Goal: Task Accomplishment & Management: Manage account settings

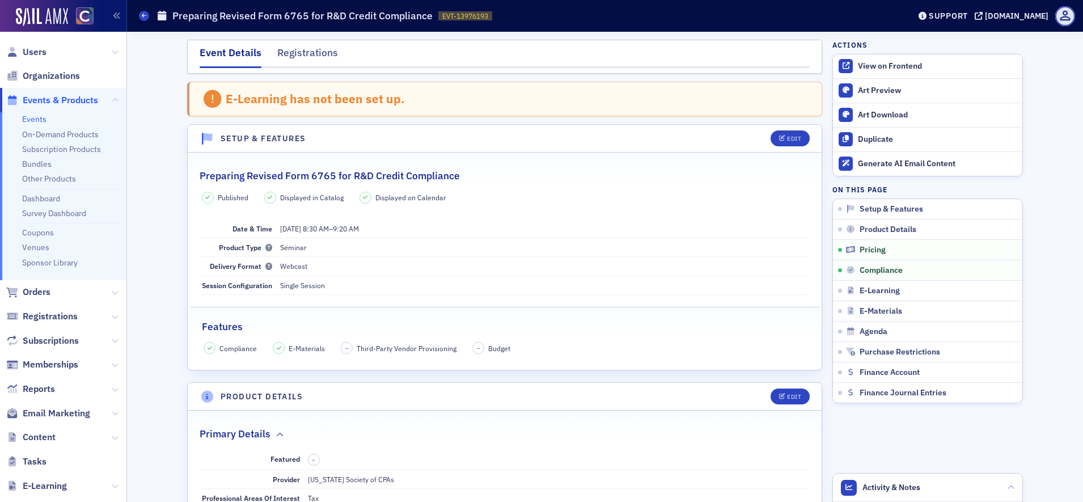
scroll to position [1205, 0]
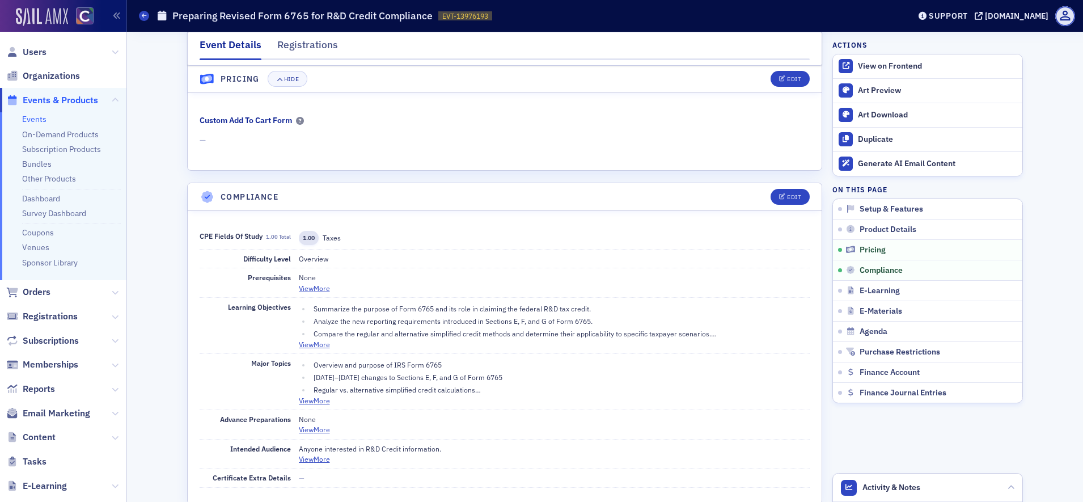
click at [44, 11] on img at bounding box center [42, 17] width 52 height 18
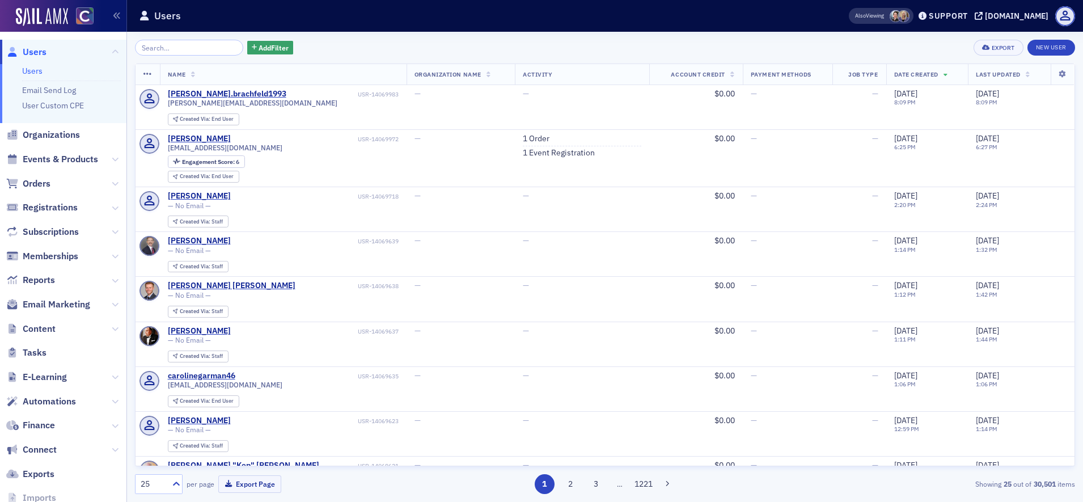
click at [63, 181] on span "Orders" at bounding box center [63, 183] width 126 height 24
click at [18, 191] on span "Orders" at bounding box center [63, 183] width 126 height 24
click at [44, 184] on span "Orders" at bounding box center [37, 183] width 28 height 12
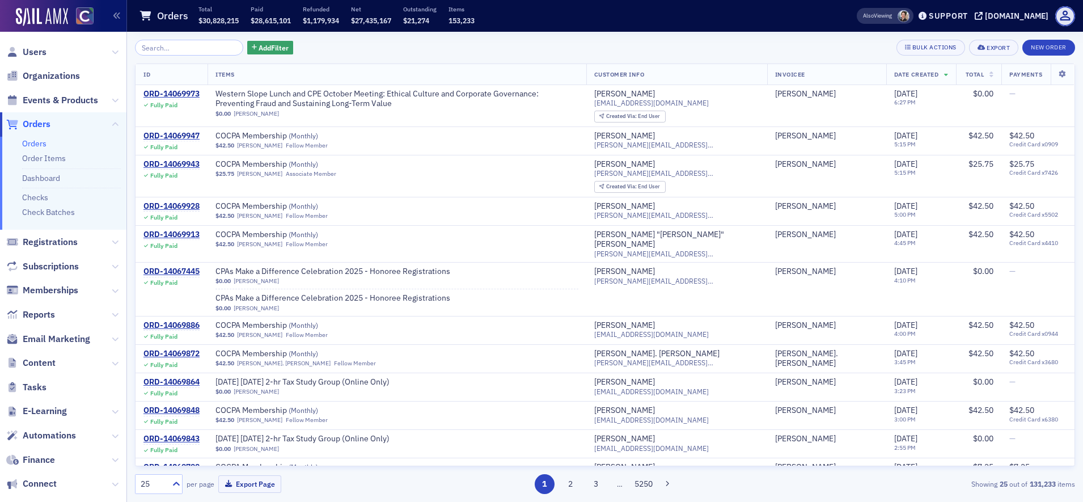
drag, startPoint x: 425, startPoint y: 73, endPoint x: 1046, endPoint y: 69, distance: 621.4
click at [1050, 69] on th at bounding box center [1062, 74] width 24 height 21
click at [1053, 74] on icon at bounding box center [1062, 74] width 23 height 7
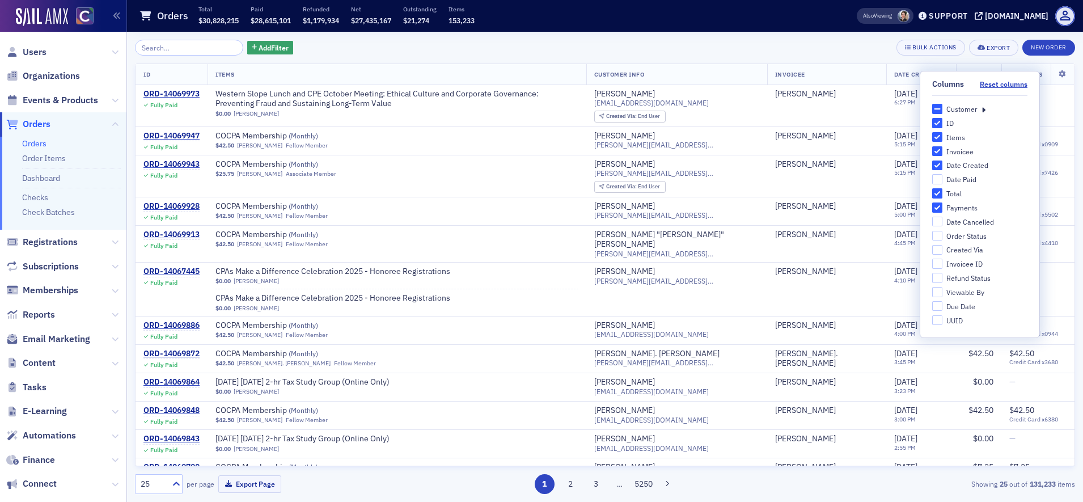
click at [982, 236] on div "Order Status" at bounding box center [966, 236] width 40 height 10
click at [942, 236] on input "Order Status" at bounding box center [937, 236] width 10 height 10
checkbox input "true"
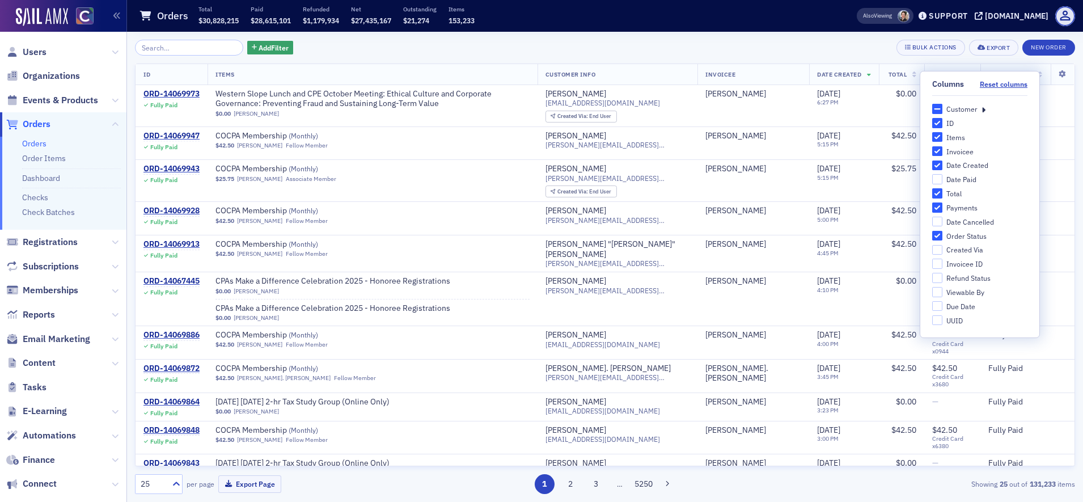
click at [841, 46] on div "Add Filter Bulk Actions Export New Order" at bounding box center [605, 48] width 940 height 16
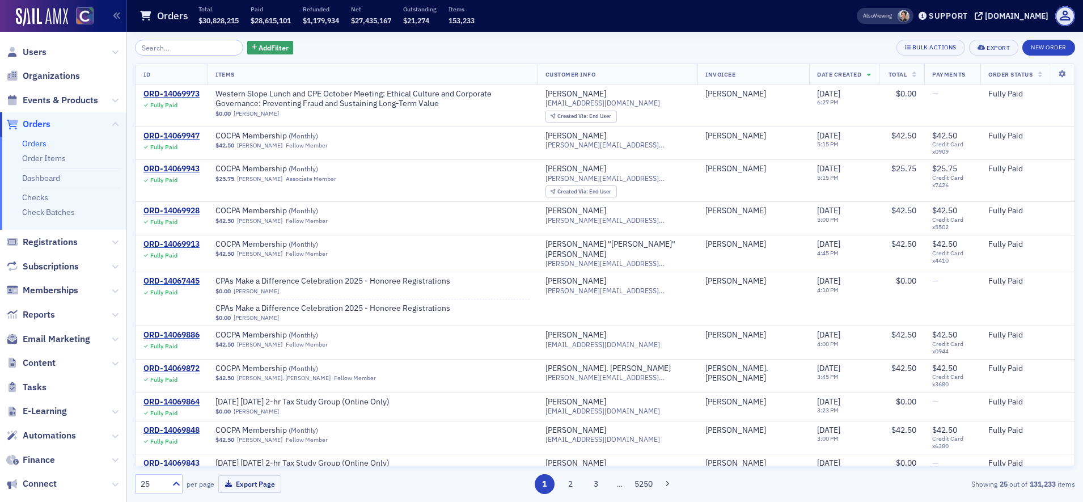
click at [993, 77] on span "Order Status" at bounding box center [1010, 74] width 44 height 8
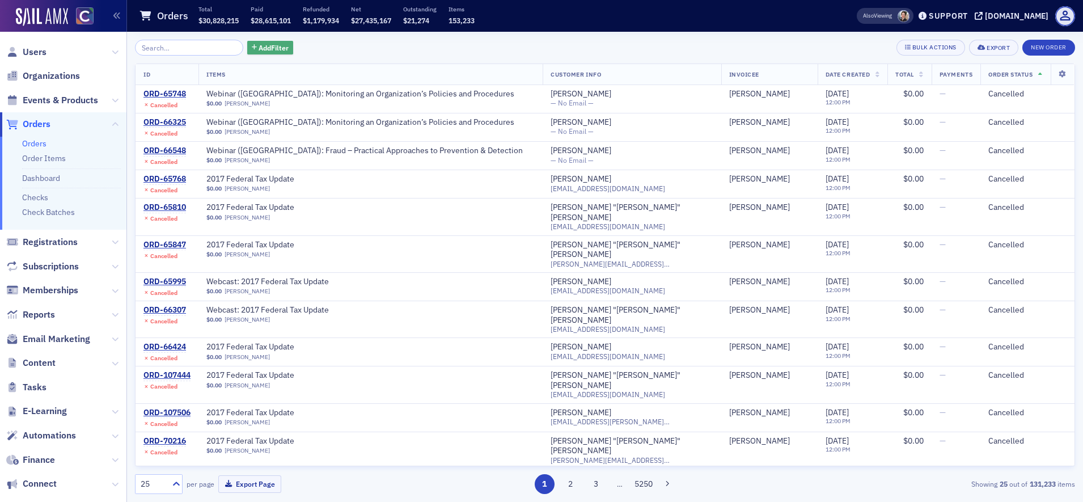
click at [259, 50] on span "Add Filter" at bounding box center [274, 48] width 30 height 10
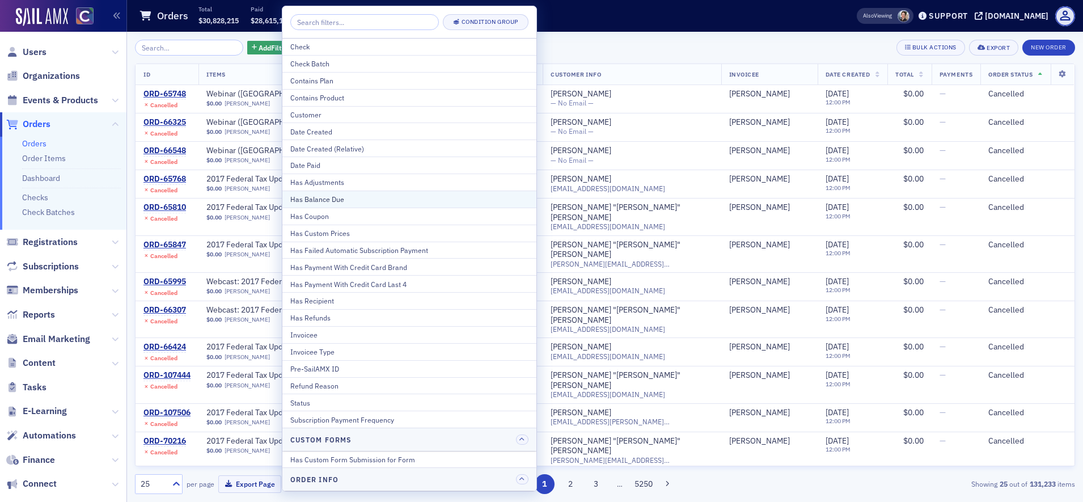
click at [379, 200] on div "Has Balance Due" at bounding box center [409, 199] width 238 height 10
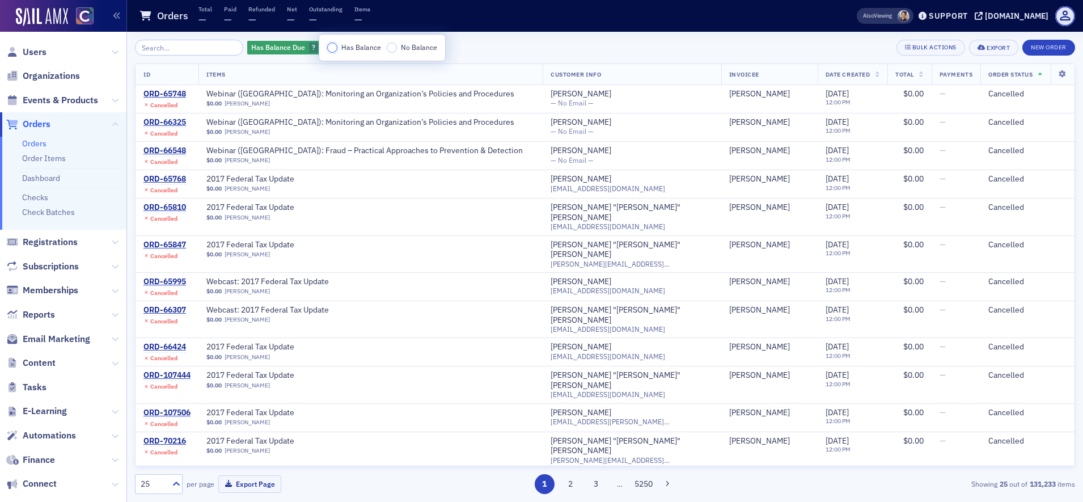
click at [337, 47] on input "Has Balance" at bounding box center [332, 48] width 10 height 10
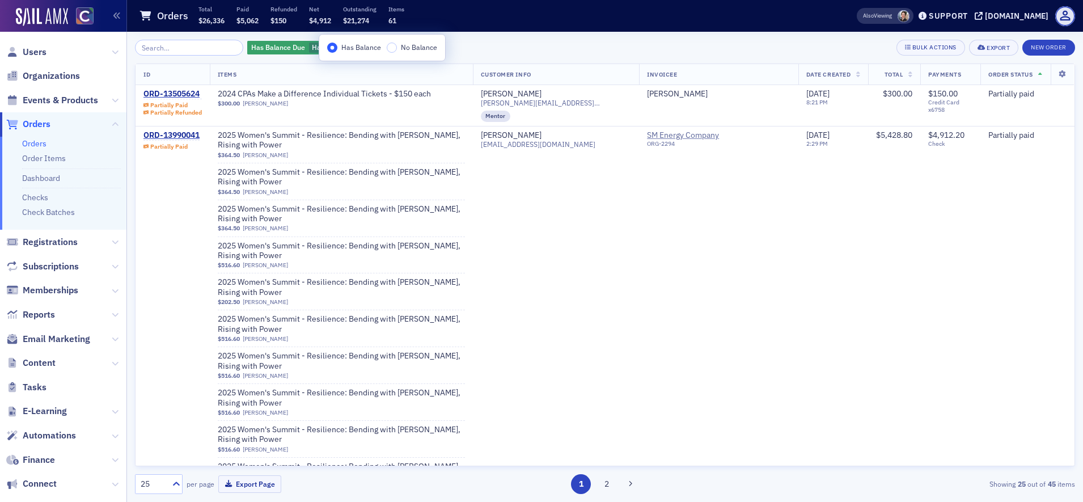
click at [515, 45] on div "Has Balance Due Has Balance Add Filter Bulk Actions Export New Order" at bounding box center [605, 48] width 940 height 16
click at [177, 91] on div "ORD-13505624" at bounding box center [172, 94] width 58 height 10
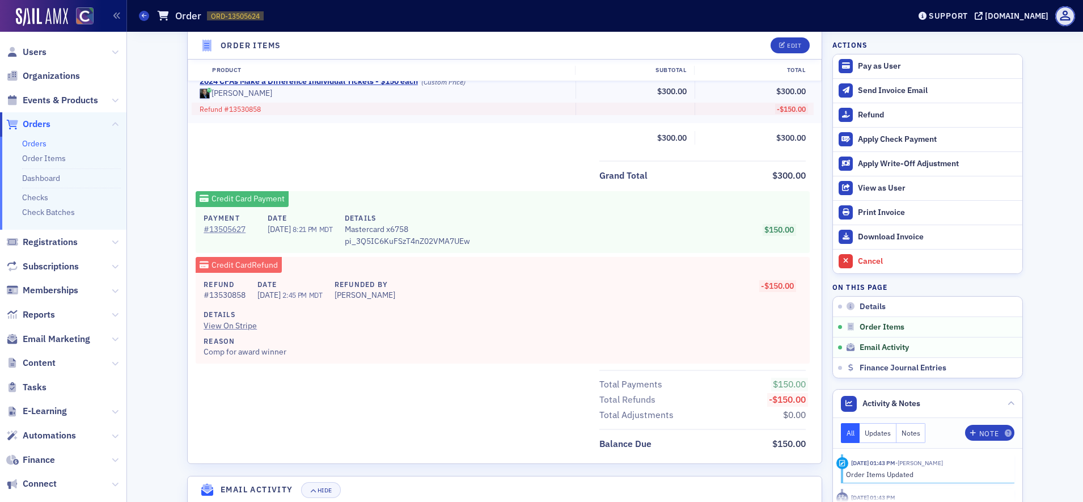
scroll to position [610, 0]
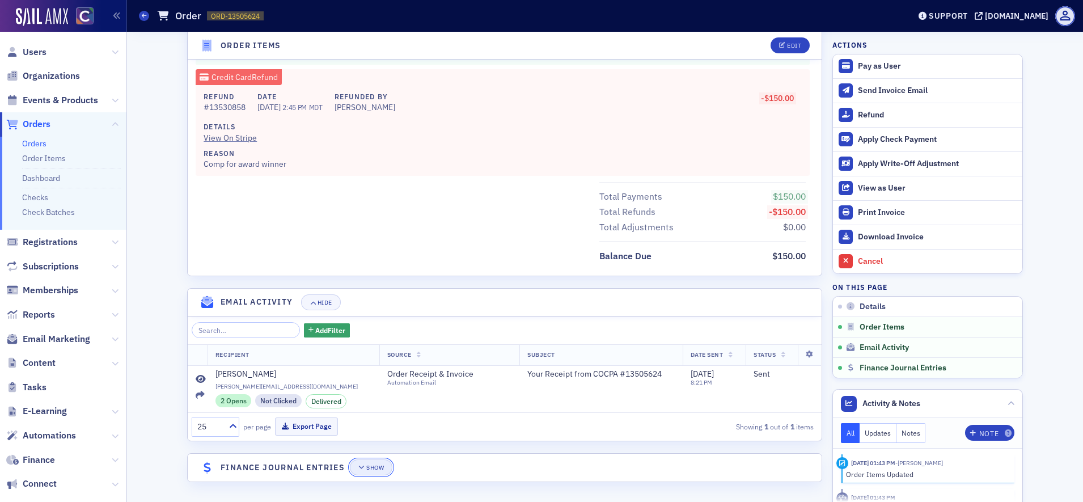
click at [367, 467] on div "Show" at bounding box center [375, 467] width 18 height 6
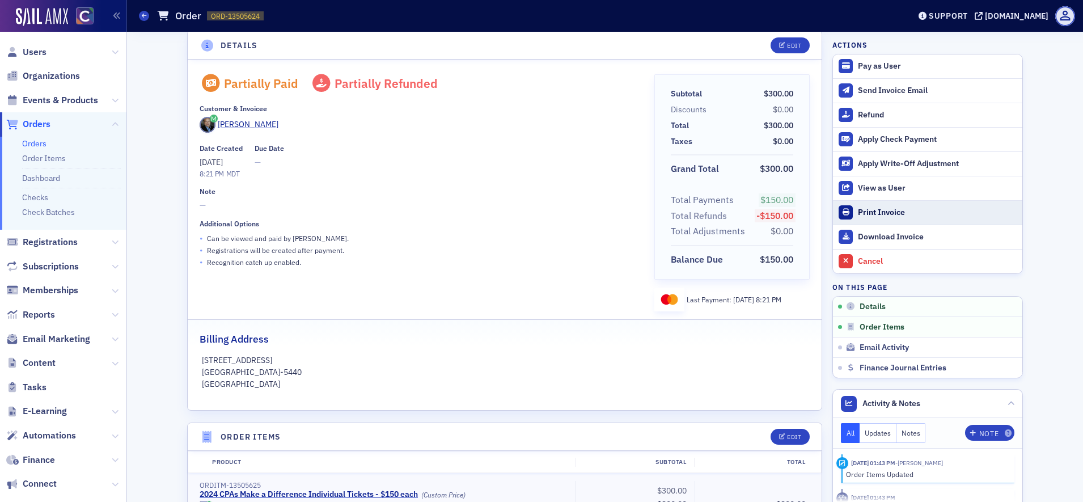
scroll to position [0, 0]
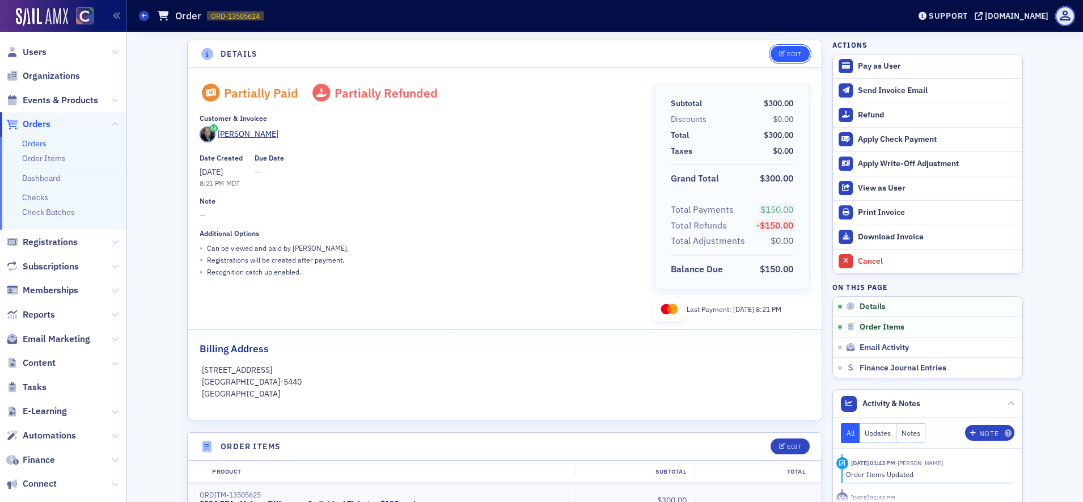
click at [790, 55] on div "Edit" at bounding box center [794, 54] width 14 height 6
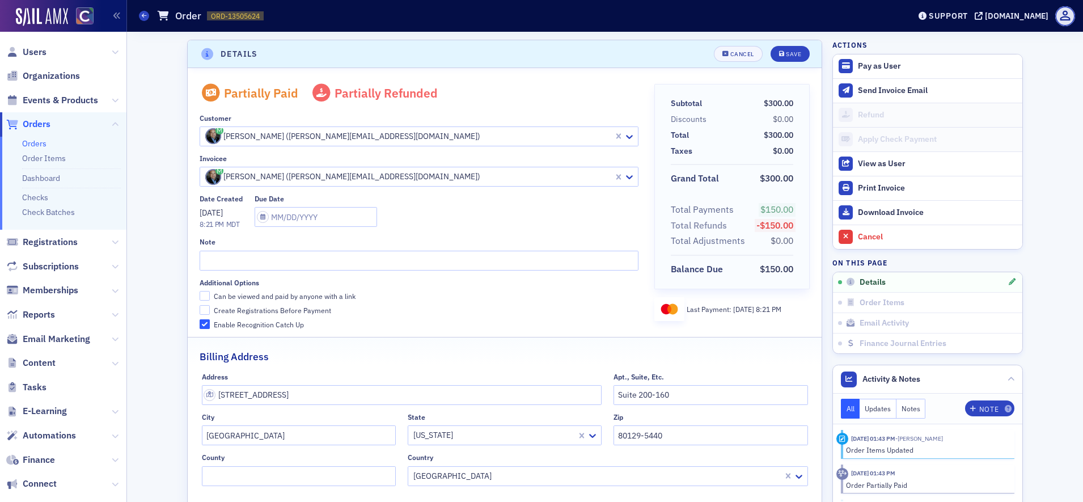
scroll to position [2, 0]
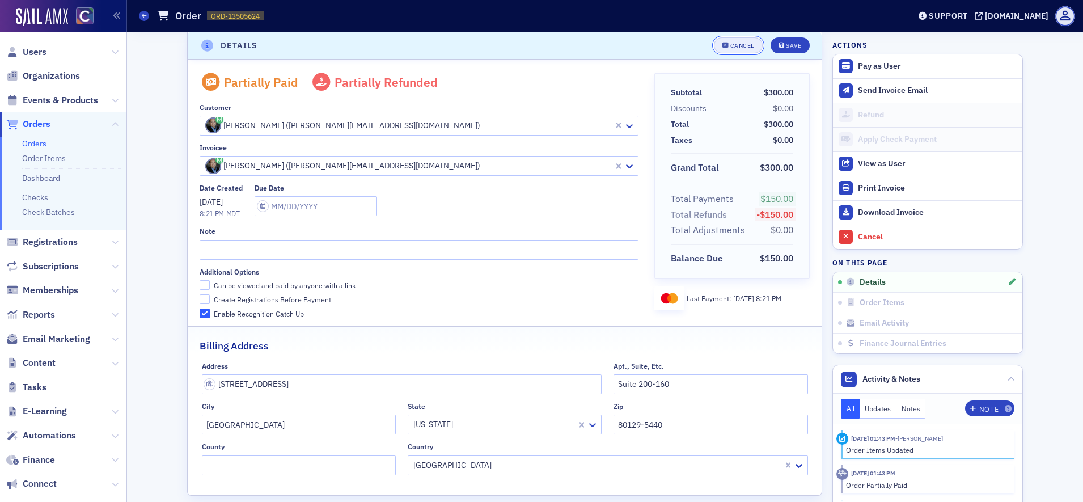
click at [739, 45] on div "Cancel" at bounding box center [742, 46] width 24 height 6
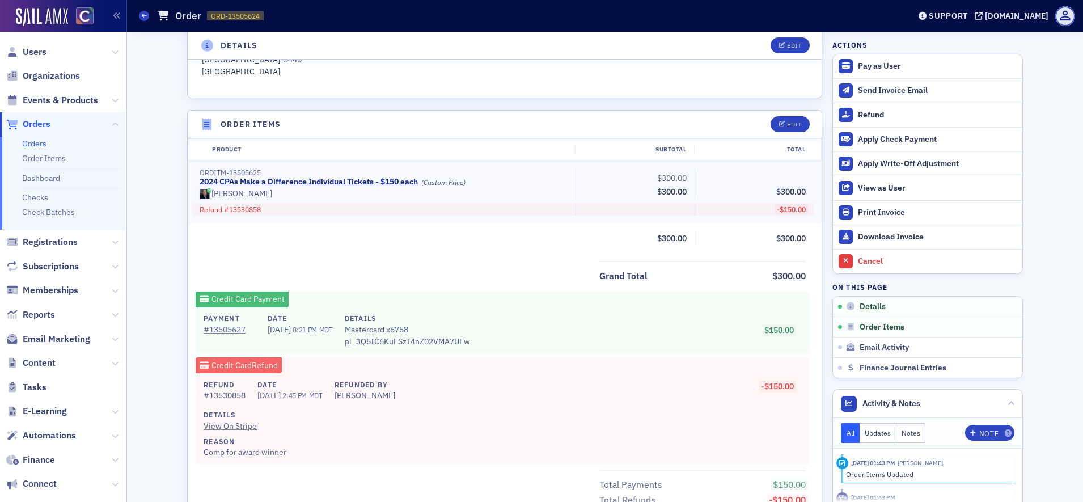
scroll to position [323, 0]
click at [782, 129] on button "Edit" at bounding box center [789, 124] width 39 height 16
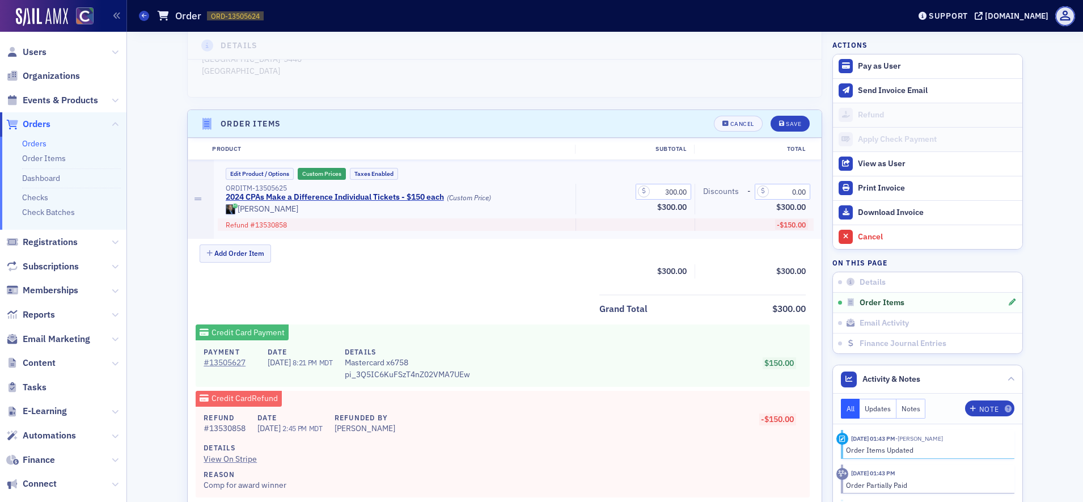
scroll to position [395, 0]
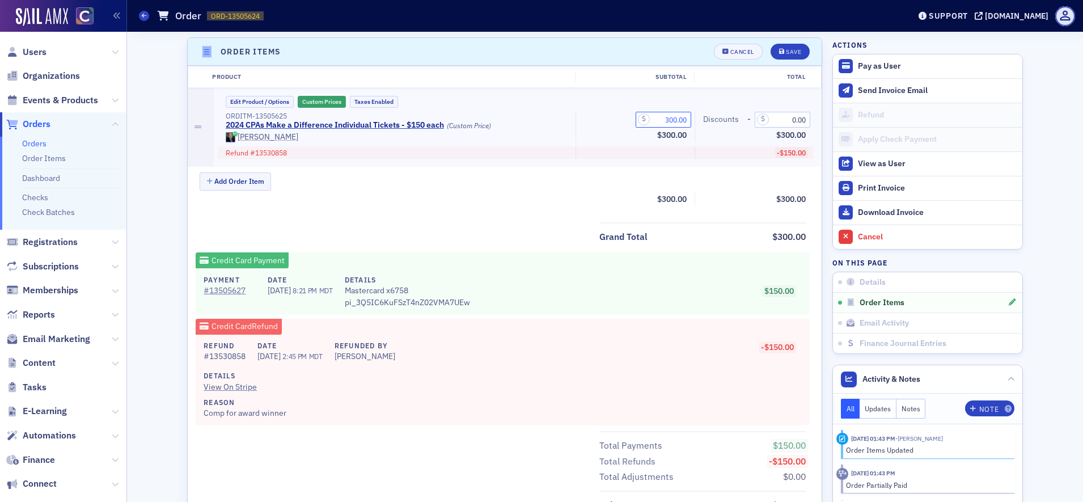
drag, startPoint x: 656, startPoint y: 120, endPoint x: 689, endPoint y: 124, distance: 33.7
click at [689, 124] on div "ORDITM-13505625 2024 CPAs Make a Difference Individual Tickets - $150 each (Cus…" at bounding box center [516, 127] width 596 height 31
click at [671, 121] on input "1.00" at bounding box center [664, 120] width 56 height 16
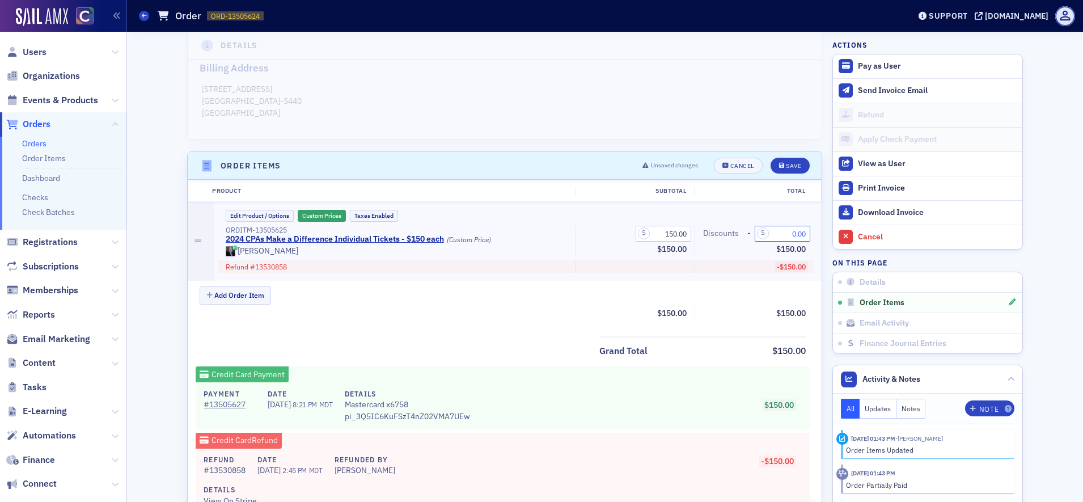
scroll to position [277, 0]
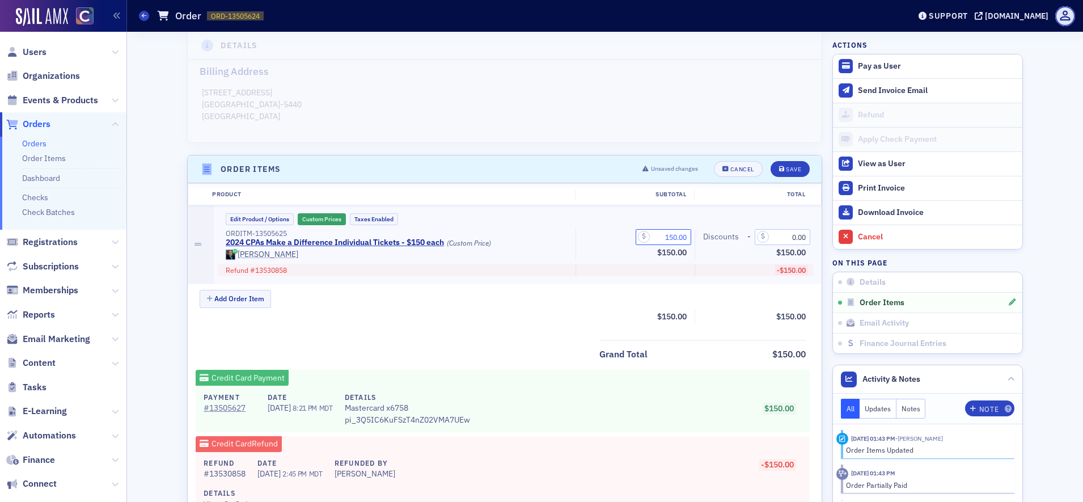
drag, startPoint x: 657, startPoint y: 234, endPoint x: 687, endPoint y: 238, distance: 30.9
click at [687, 238] on div "150.00 Subtotal $150.00" at bounding box center [634, 244] width 119 height 31
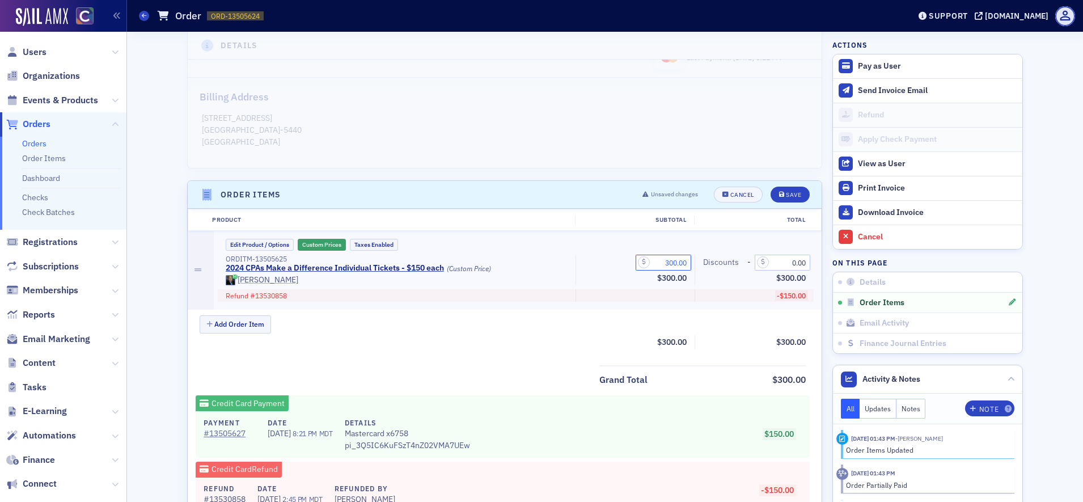
scroll to position [252, 0]
type input "300.00"
click at [736, 192] on div "Cancel" at bounding box center [742, 194] width 24 height 6
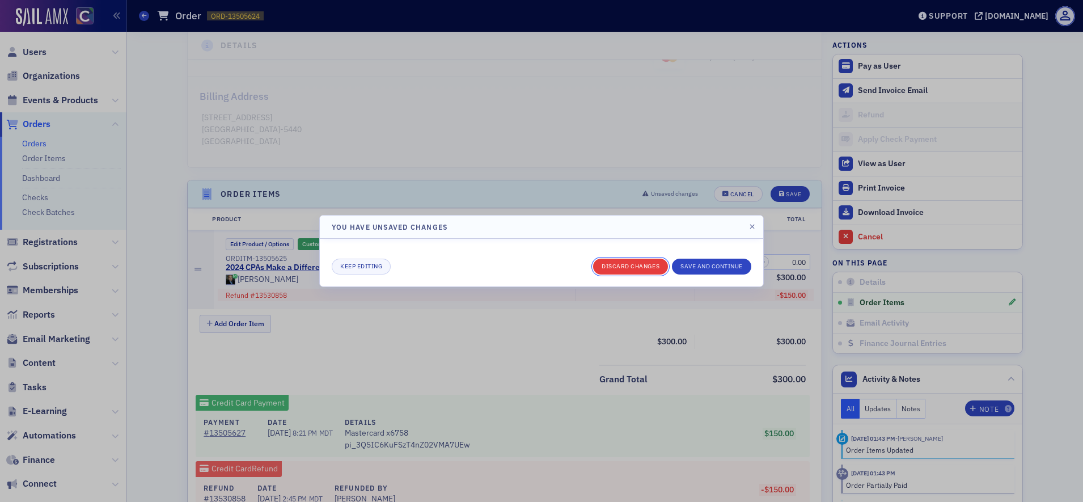
click at [638, 265] on button "Discard changes" at bounding box center [630, 267] width 75 height 16
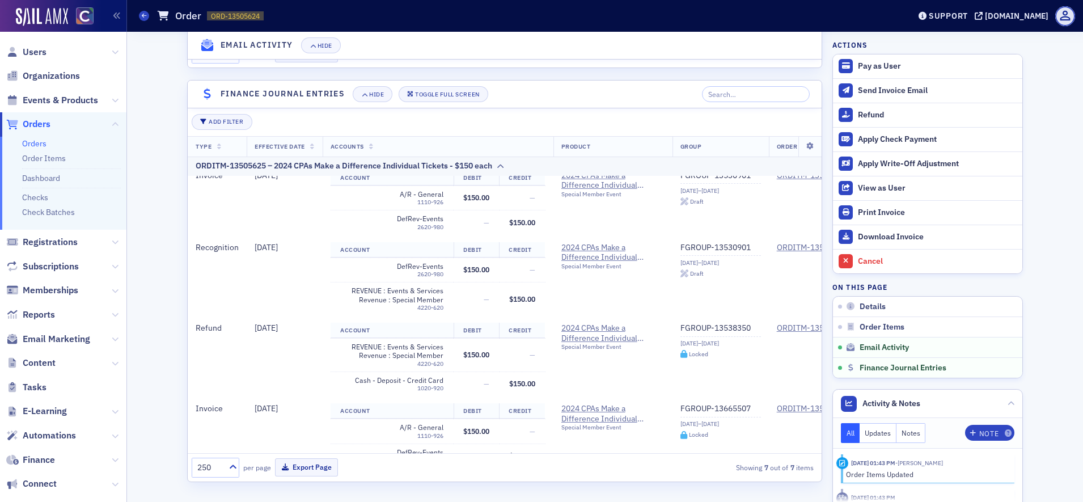
scroll to position [306, 0]
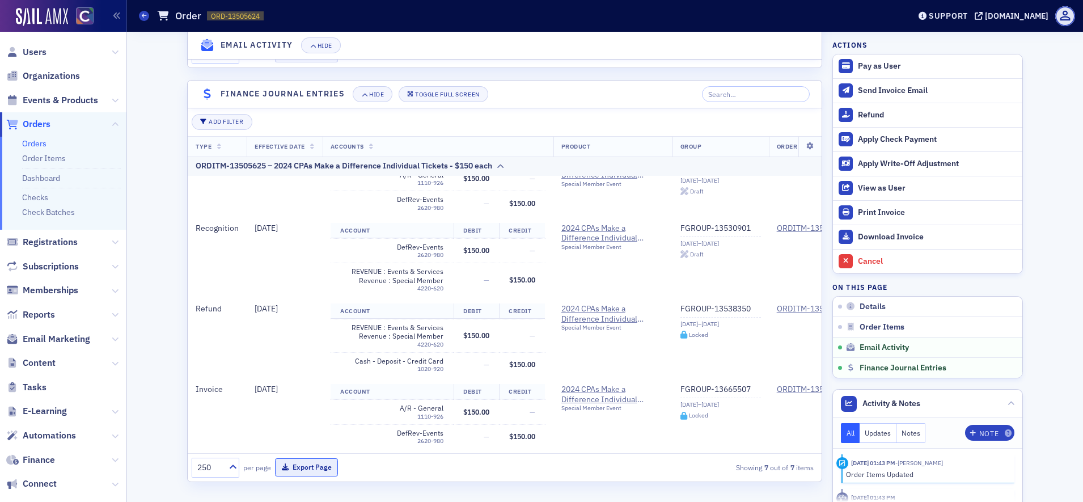
click at [285, 471] on button "Export Page" at bounding box center [306, 467] width 63 height 18
